Goal: Transaction & Acquisition: Register for event/course

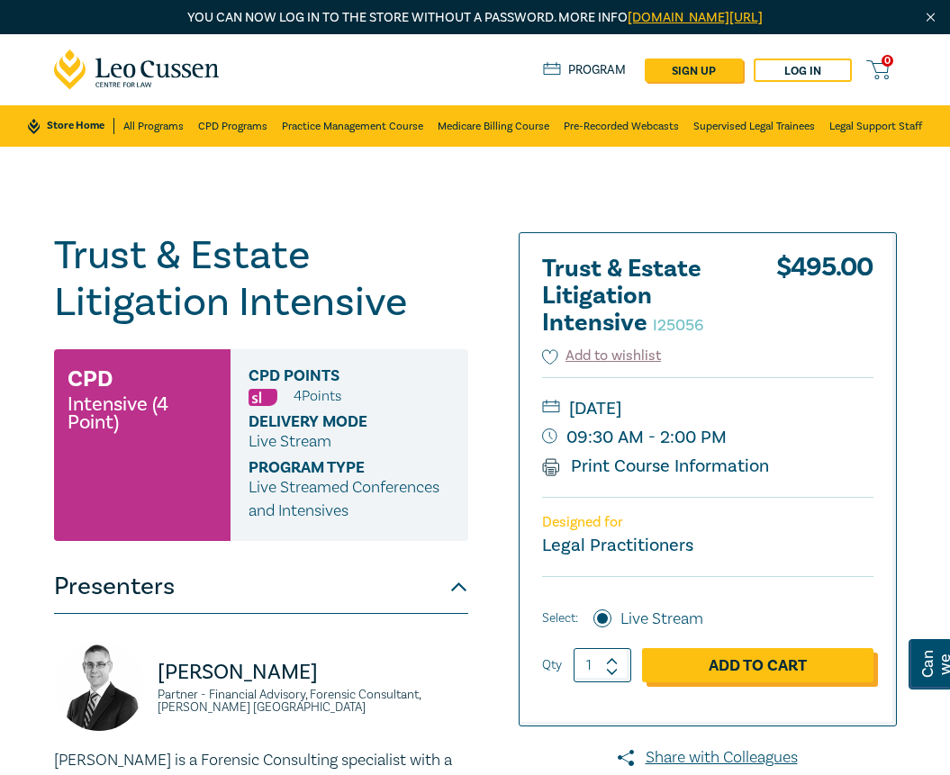
click at [752, 665] on link "Add to Cart" at bounding box center [757, 665] width 231 height 34
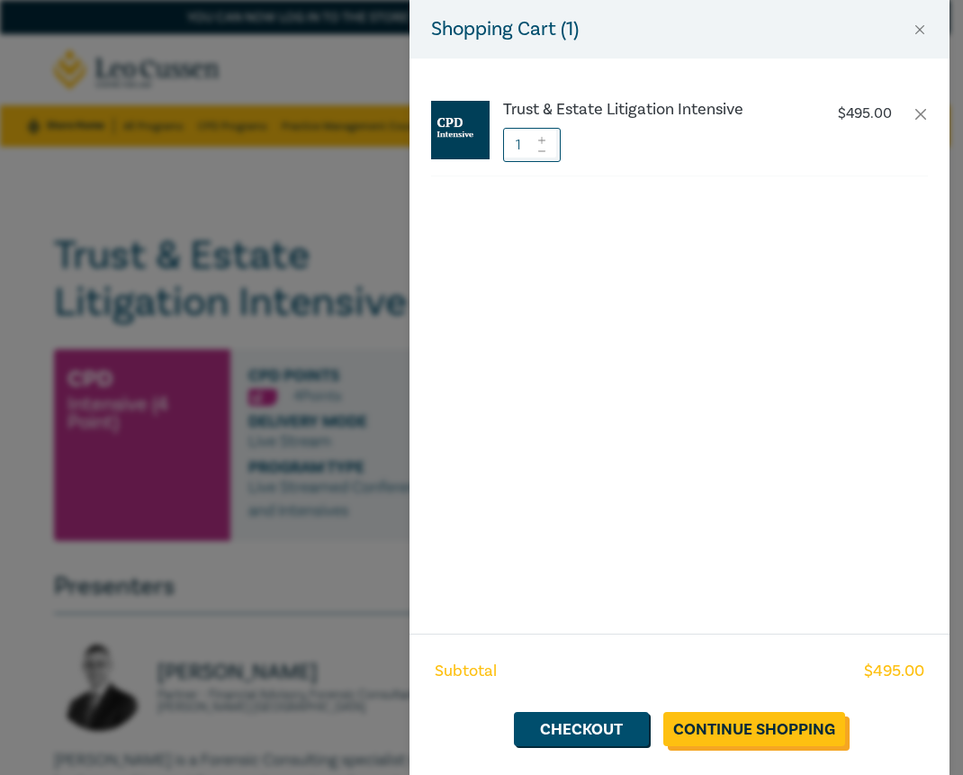
click at [759, 734] on link "Continue Shopping" at bounding box center [754, 729] width 182 height 34
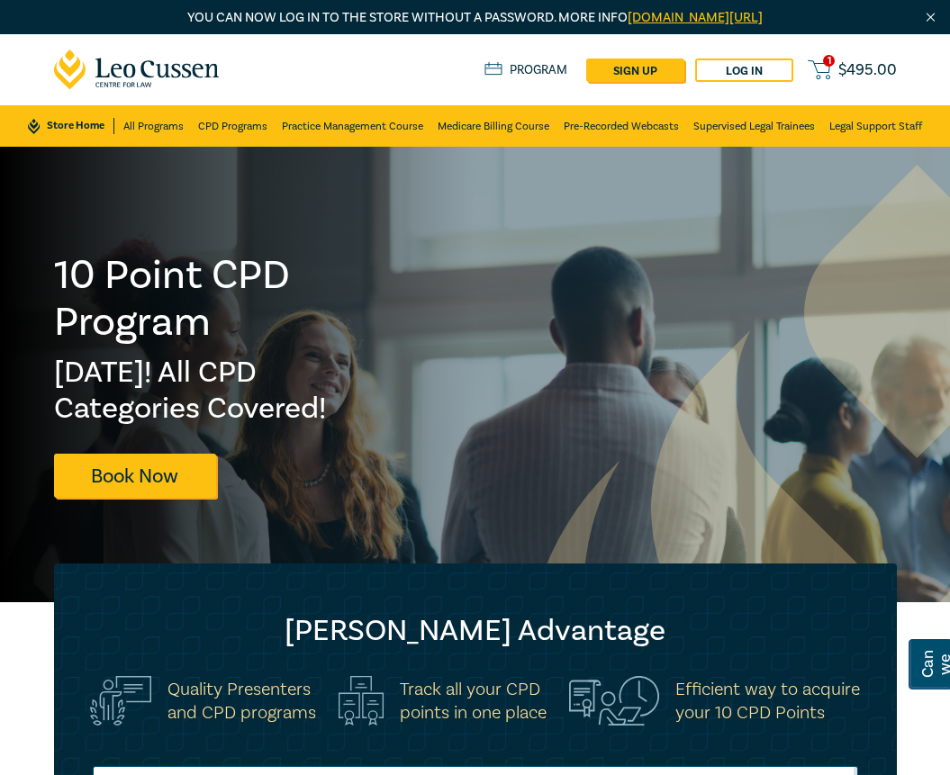
click at [860, 66] on span "$ 495.00" at bounding box center [867, 70] width 59 height 16
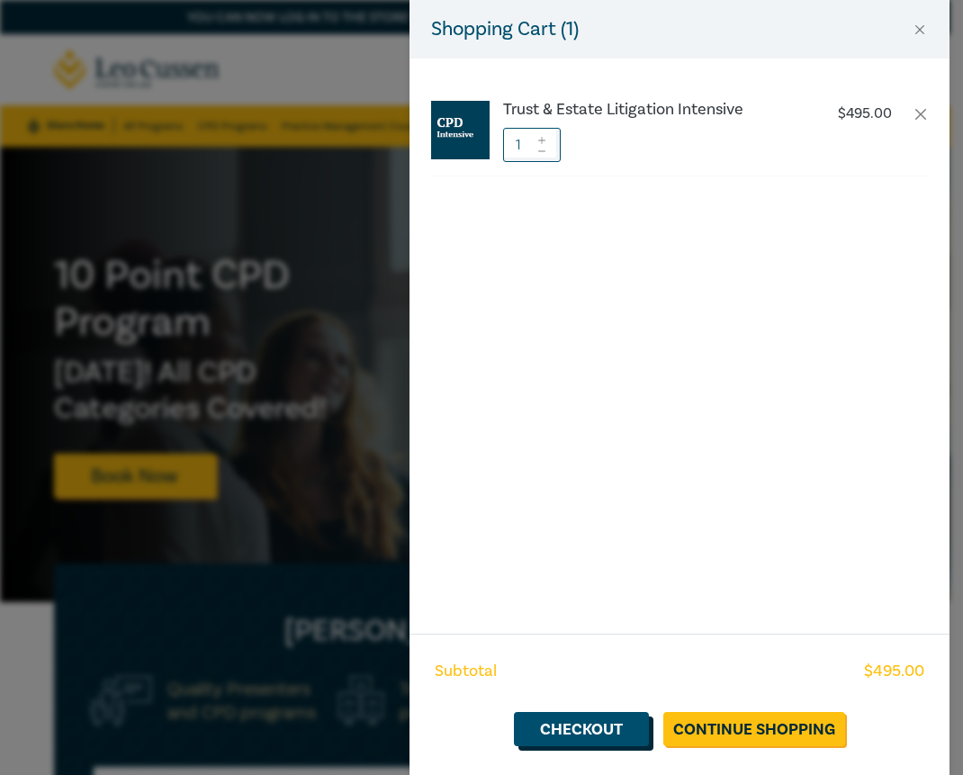
click at [599, 733] on link "Checkout" at bounding box center [581, 729] width 135 height 34
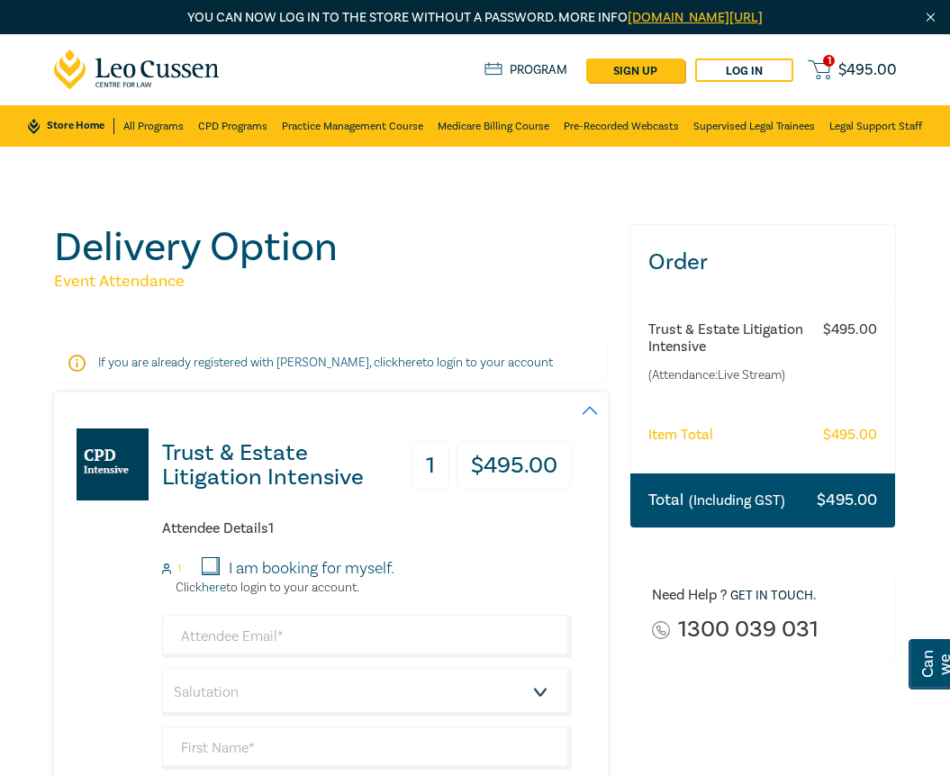
scroll to position [270, 0]
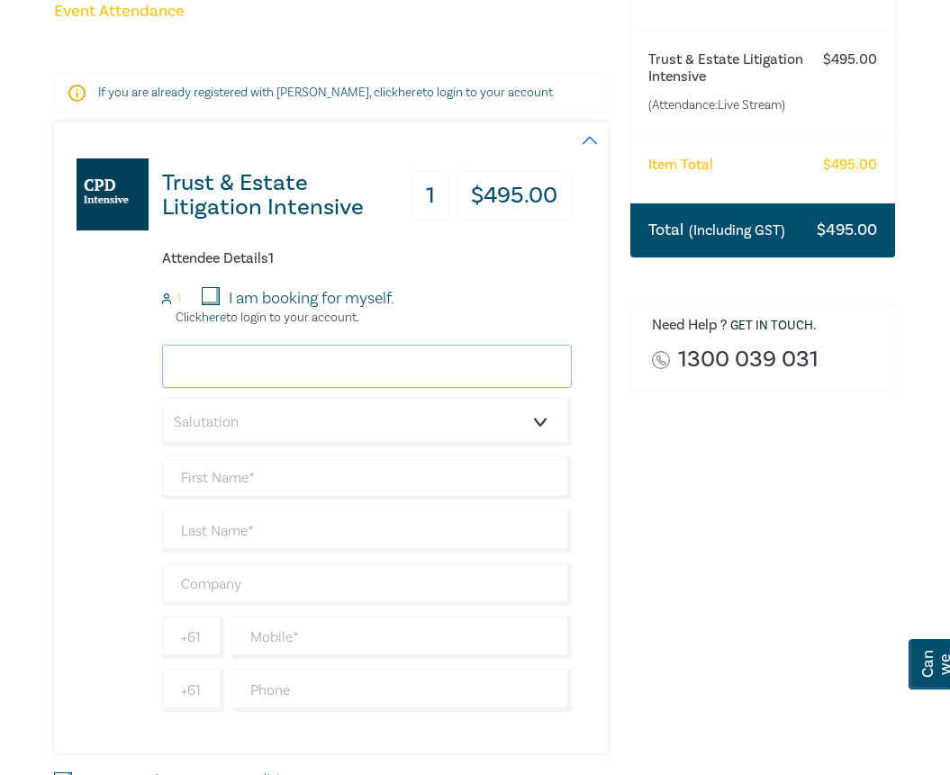
click at [220, 358] on input "email" at bounding box center [367, 366] width 410 height 43
paste input "[PERSON_NAME][EMAIL_ADDRESS][PERSON_NAME][DOMAIN_NAME]"
type input "[PERSON_NAME][EMAIL_ADDRESS][PERSON_NAME][DOMAIN_NAME]"
click at [297, 422] on select "Salutation Mr. Mrs. Ms. Miss Dr. Prof. Other" at bounding box center [367, 422] width 410 height 49
select select "Mr."
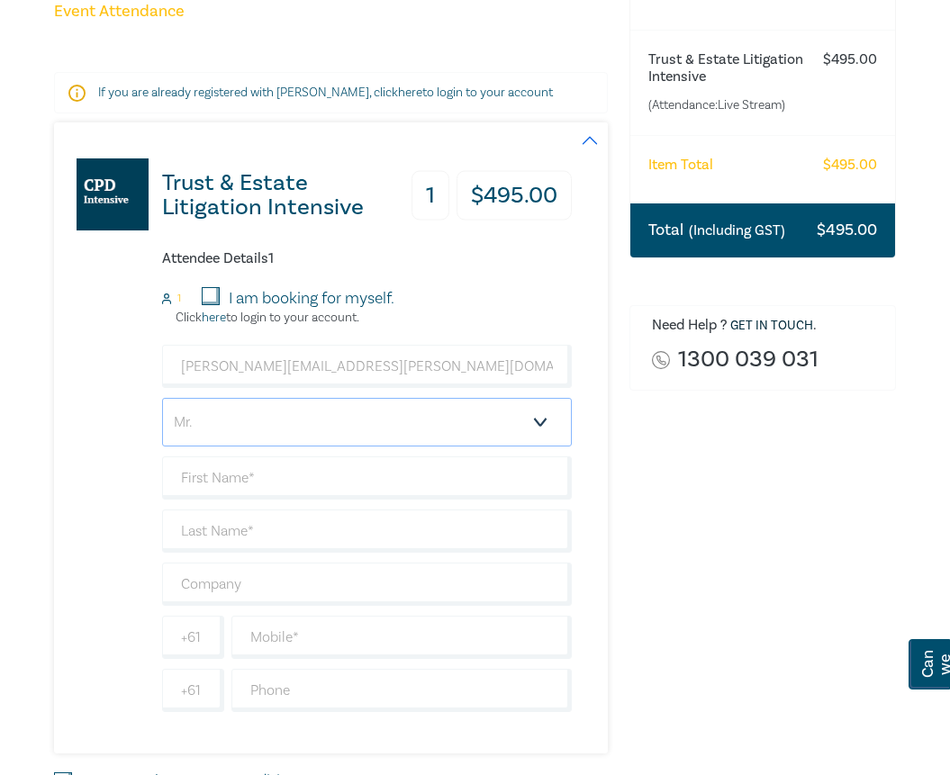
click at [162, 398] on select "Salutation Mr. Mrs. Ms. Miss Dr. Prof. Other" at bounding box center [367, 422] width 410 height 49
click at [221, 473] on input "text" at bounding box center [367, 477] width 410 height 43
type input "[PERSON_NAME]"
click at [222, 535] on input "text" at bounding box center [367, 530] width 410 height 43
type input "[PERSON_NAME]"
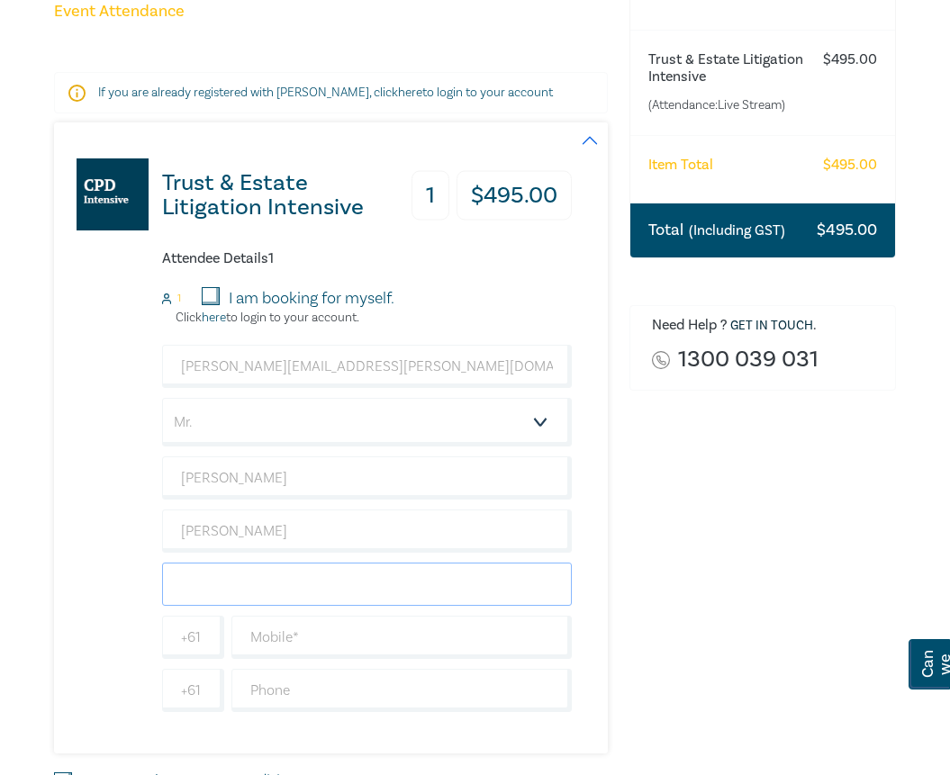
click at [215, 591] on input "text" at bounding box center [367, 584] width 410 height 43
type input "[PERSON_NAME] and [PERSON_NAME]"
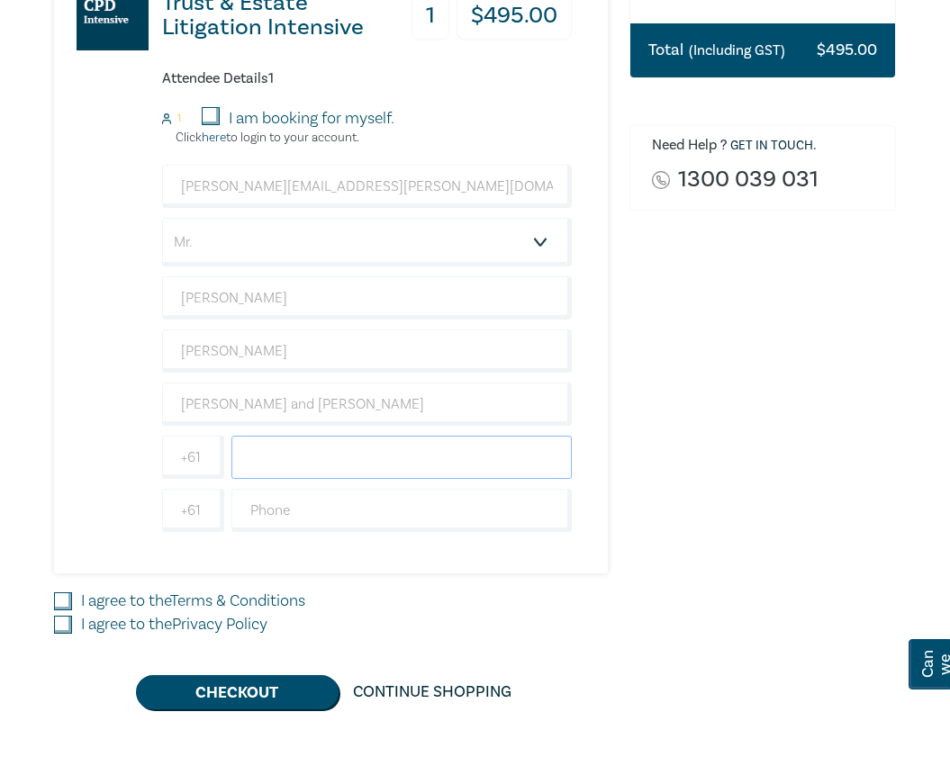
click at [311, 465] on input "text" at bounding box center [401, 457] width 341 height 43
type input "0396709691"
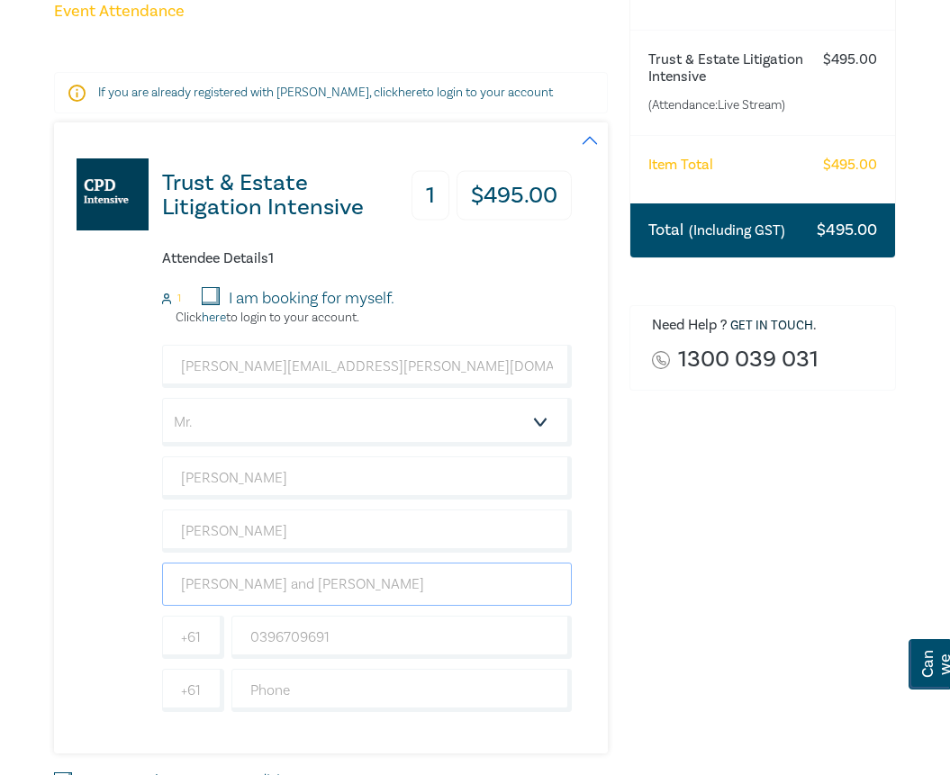
click at [361, 590] on input "[PERSON_NAME] and [PERSON_NAME]" at bounding box center [367, 584] width 410 height 43
type input "[PERSON_NAME] and [PERSON_NAME] Lawyers"
click at [749, 578] on div "Order Trust & Estate Litigation Intensive (Attendance: Live Stream ) $ 495.00 I…" at bounding box center [762, 421] width 288 height 935
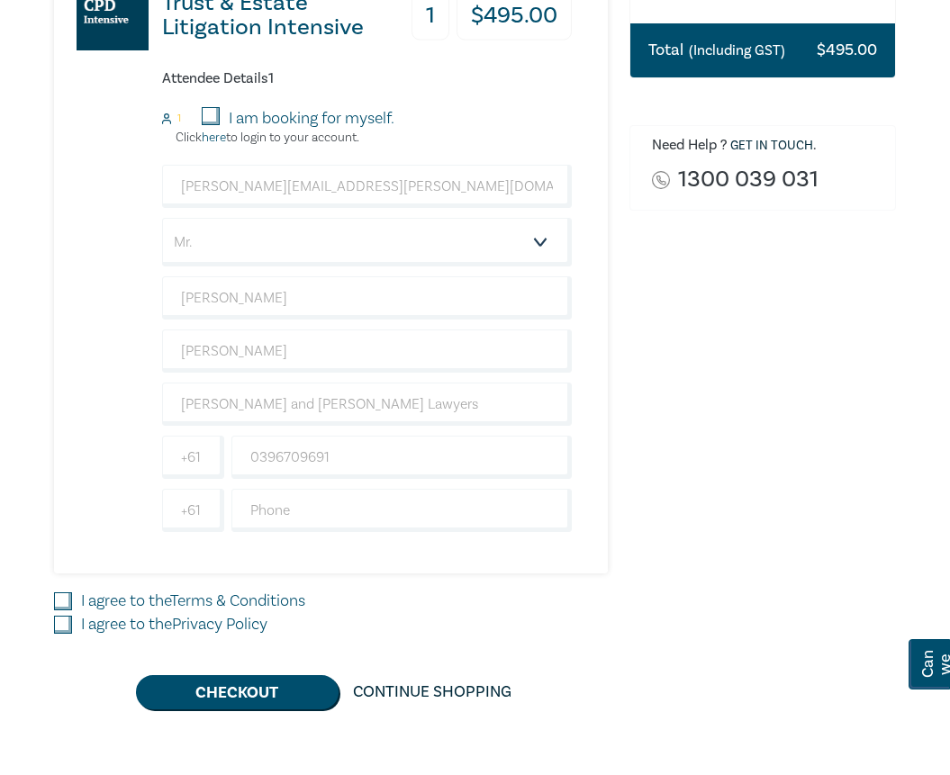
scroll to position [630, 0]
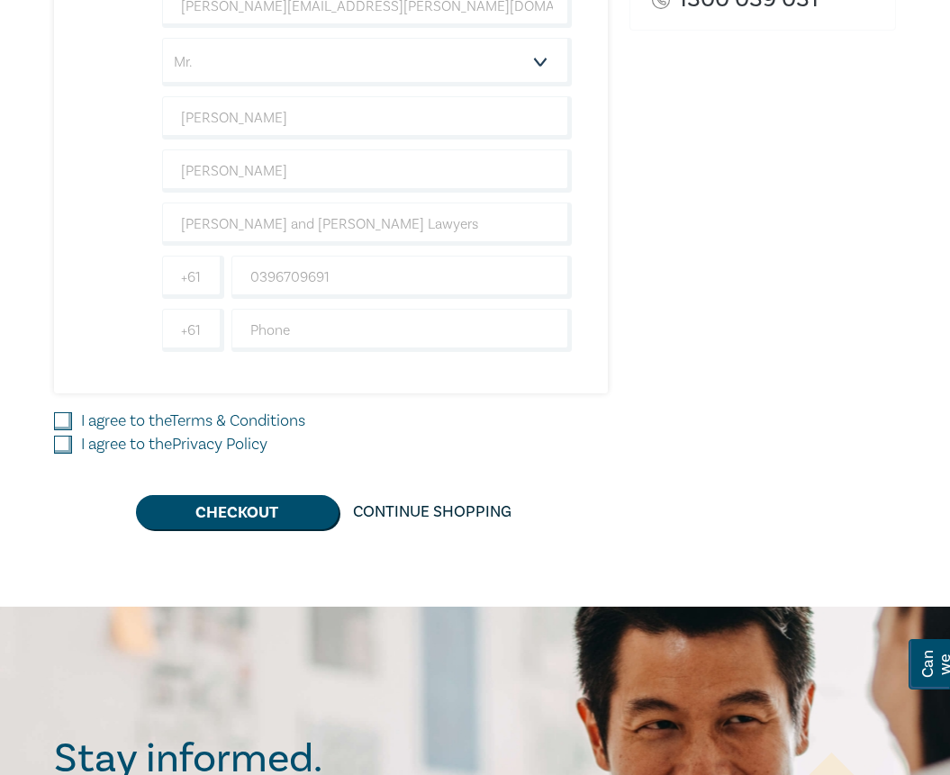
click at [67, 421] on input "I agree to the Terms & Conditions" at bounding box center [63, 421] width 18 height 18
checkbox input "true"
click at [62, 449] on input "I agree to the Privacy Policy" at bounding box center [63, 445] width 18 height 18
checkbox input "true"
click at [286, 504] on button "Checkout" at bounding box center [237, 512] width 203 height 34
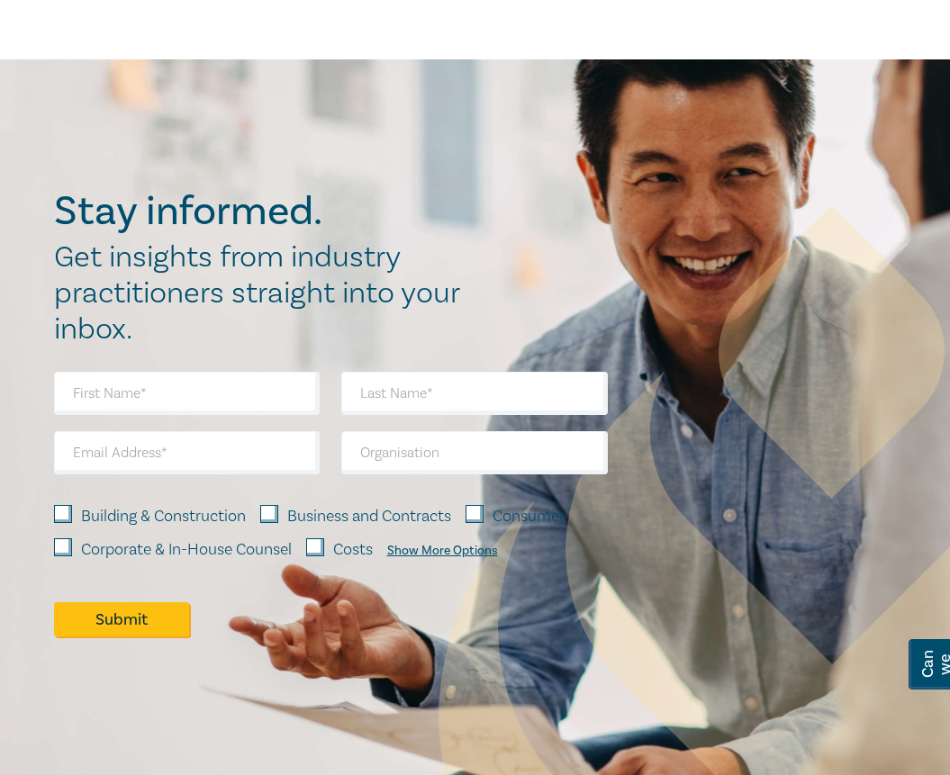
scroll to position [0, 0]
